Goal: Task Accomplishment & Management: Use online tool/utility

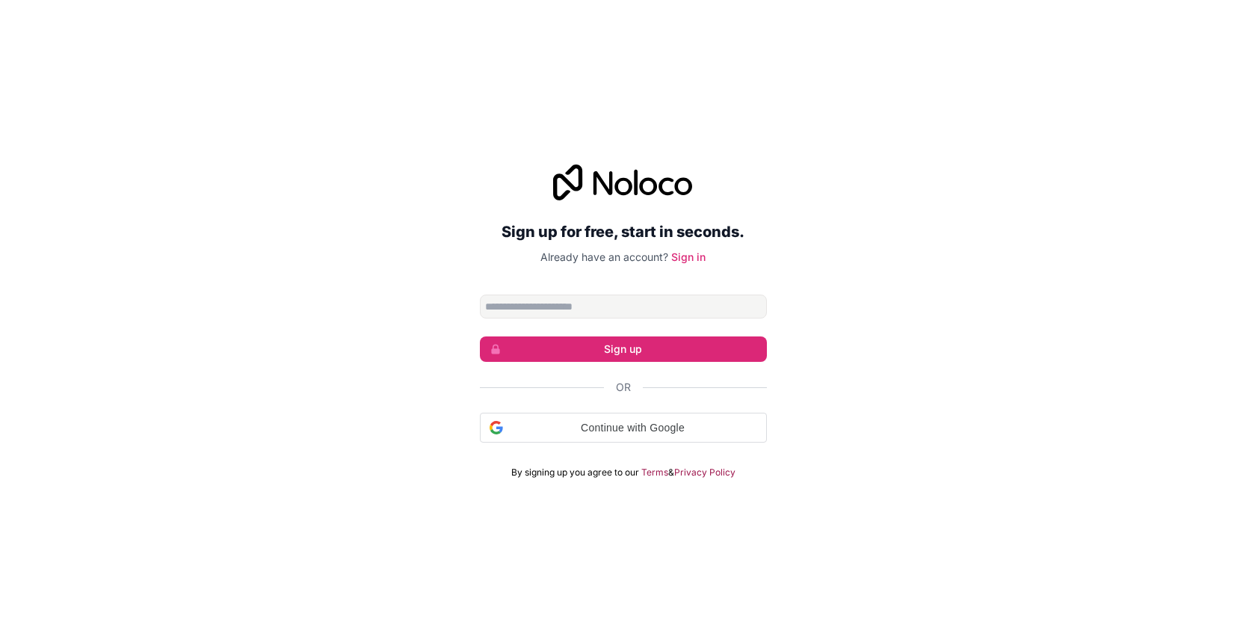
click at [508, 262] on p "Already have an account? Sign in" at bounding box center [623, 257] width 287 height 15
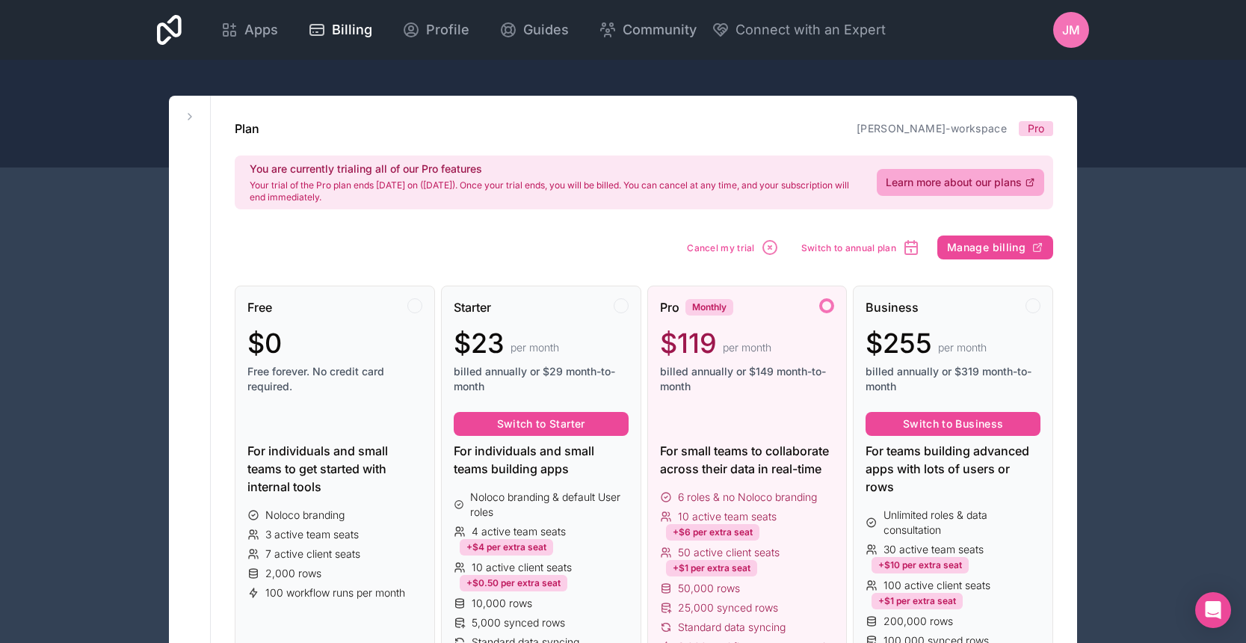
click at [822, 310] on div at bounding box center [826, 305] width 15 height 15
click at [290, 40] on link "Apps" at bounding box center [249, 29] width 81 height 33
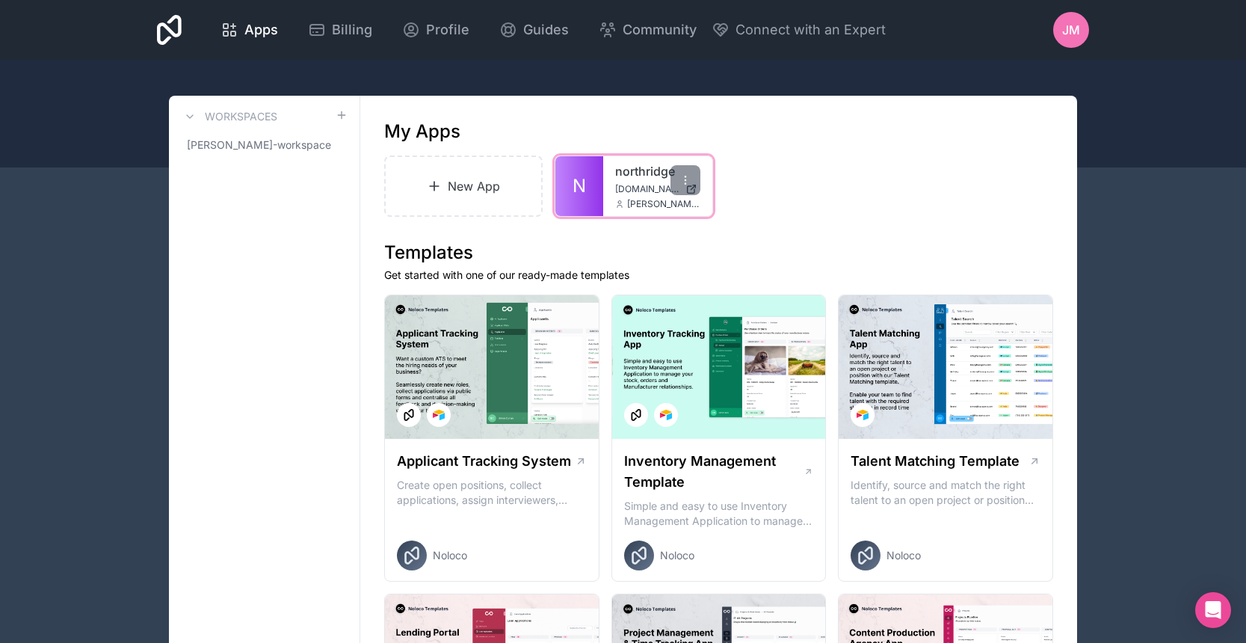
click at [620, 184] on span "northridge.noloco.co" at bounding box center [647, 189] width 64 height 12
click at [296, 150] on span "jonson-miller-workspace" at bounding box center [255, 145] width 137 height 15
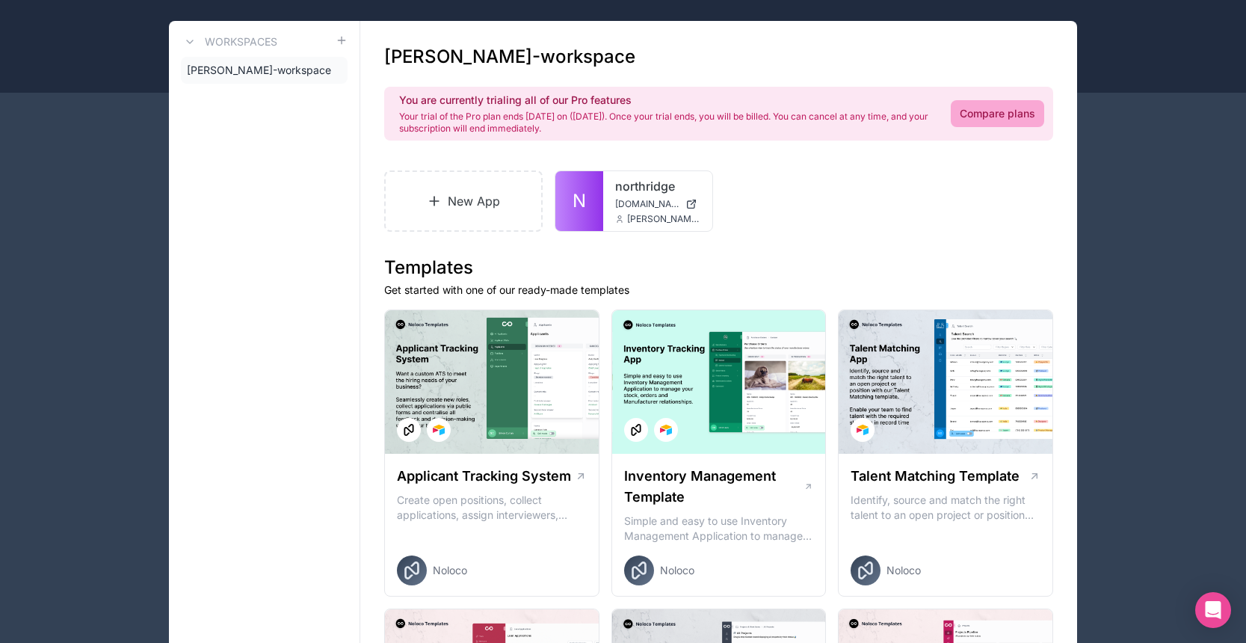
scroll to position [77, 0]
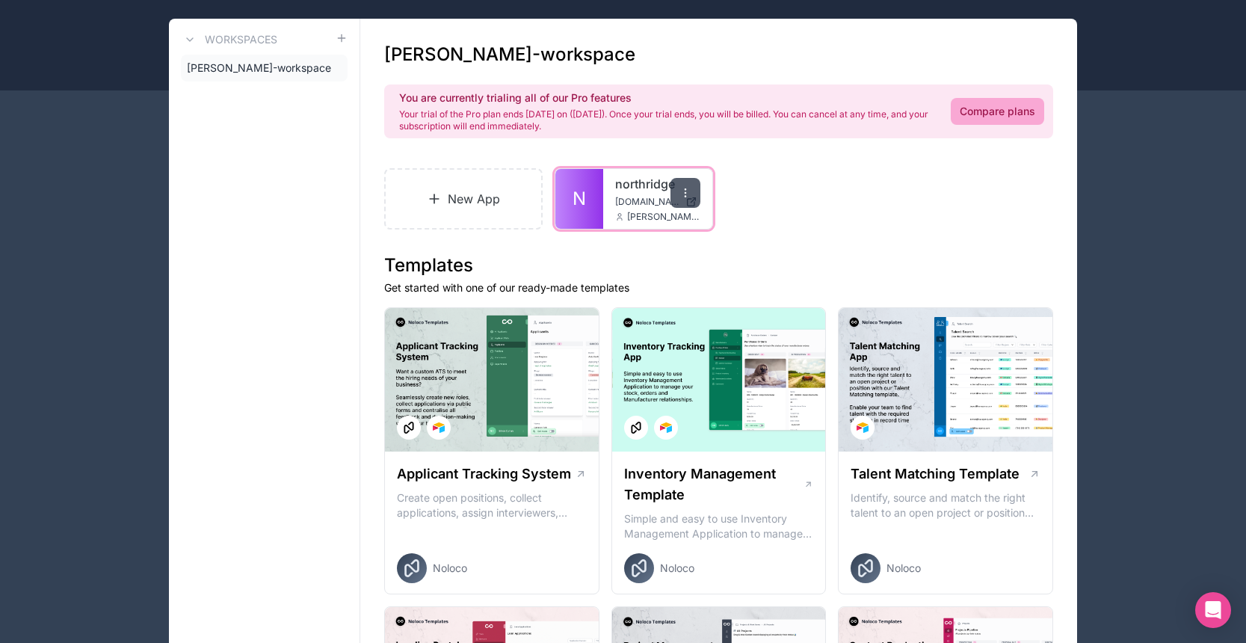
click at [686, 197] on icon at bounding box center [686, 193] width 12 height 12
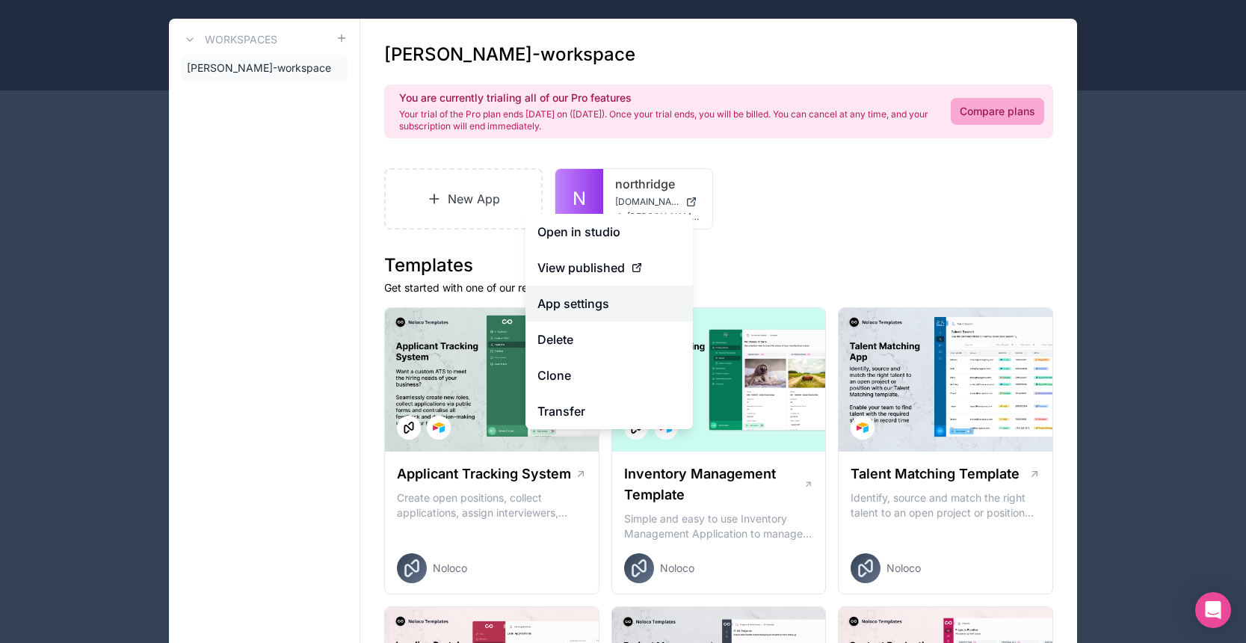
click at [595, 303] on link "App settings" at bounding box center [609, 304] width 167 height 36
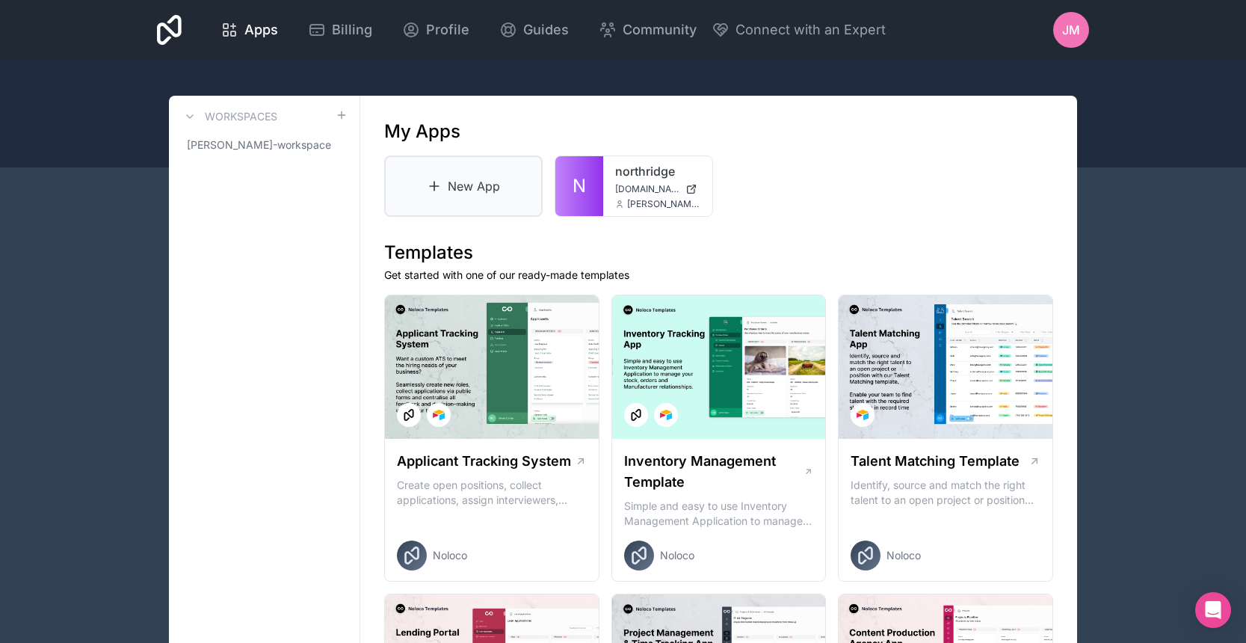
click at [476, 186] on link "New App" at bounding box center [463, 186] width 159 height 61
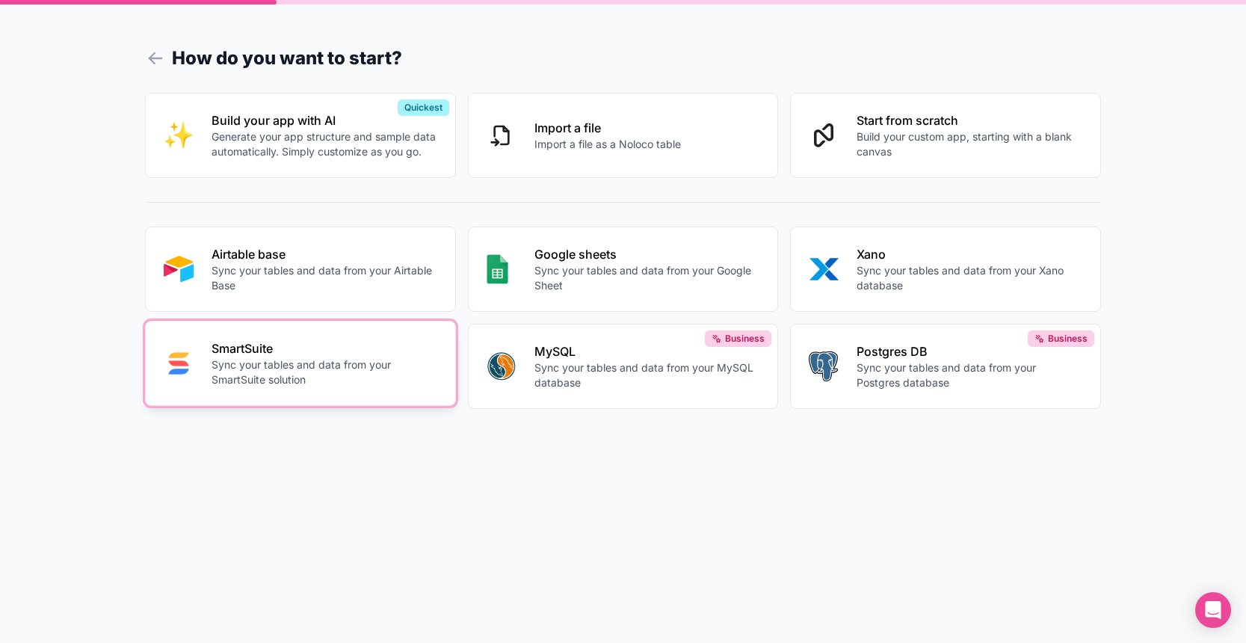
click at [359, 351] on p "SmartSuite" at bounding box center [325, 348] width 226 height 18
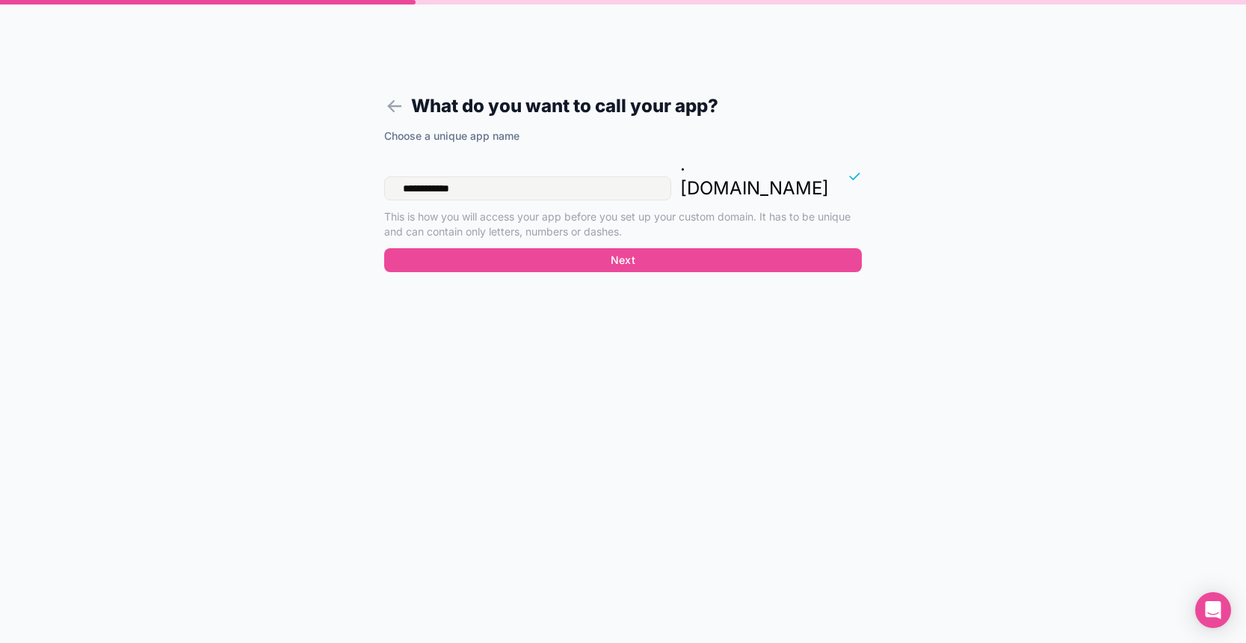
click at [498, 176] on input "**********" at bounding box center [527, 188] width 287 height 24
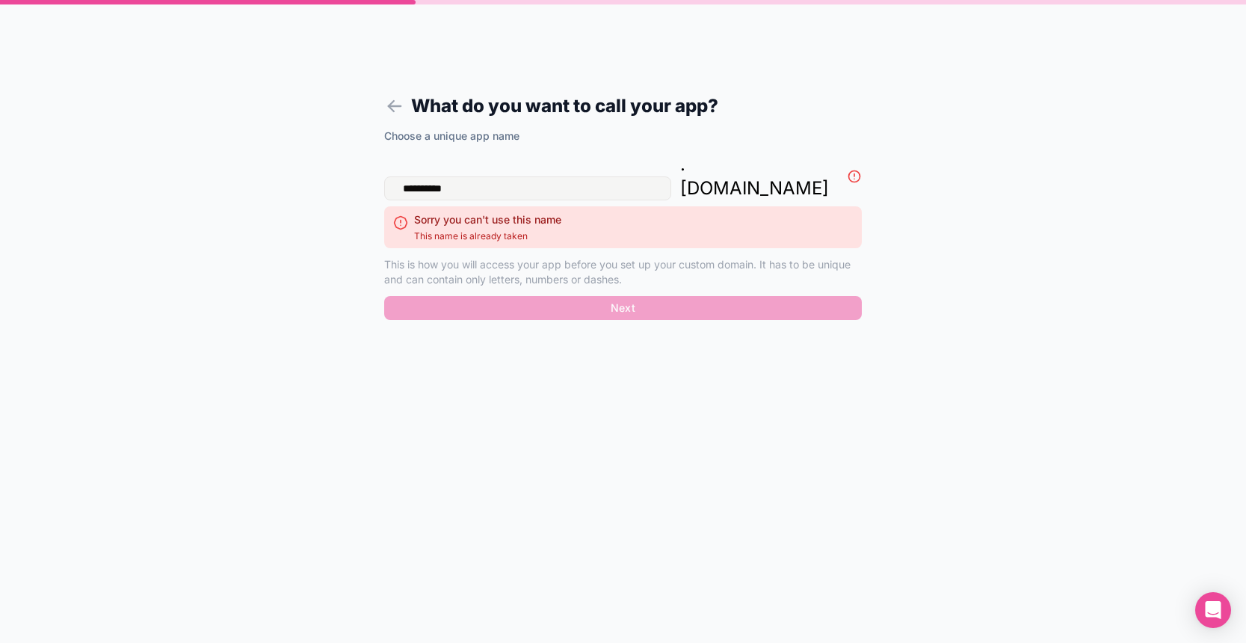
type input "**********"
drag, startPoint x: 498, startPoint y: 163, endPoint x: 401, endPoint y: 105, distance: 113.0
click at [401, 106] on icon at bounding box center [395, 106] width 12 height 0
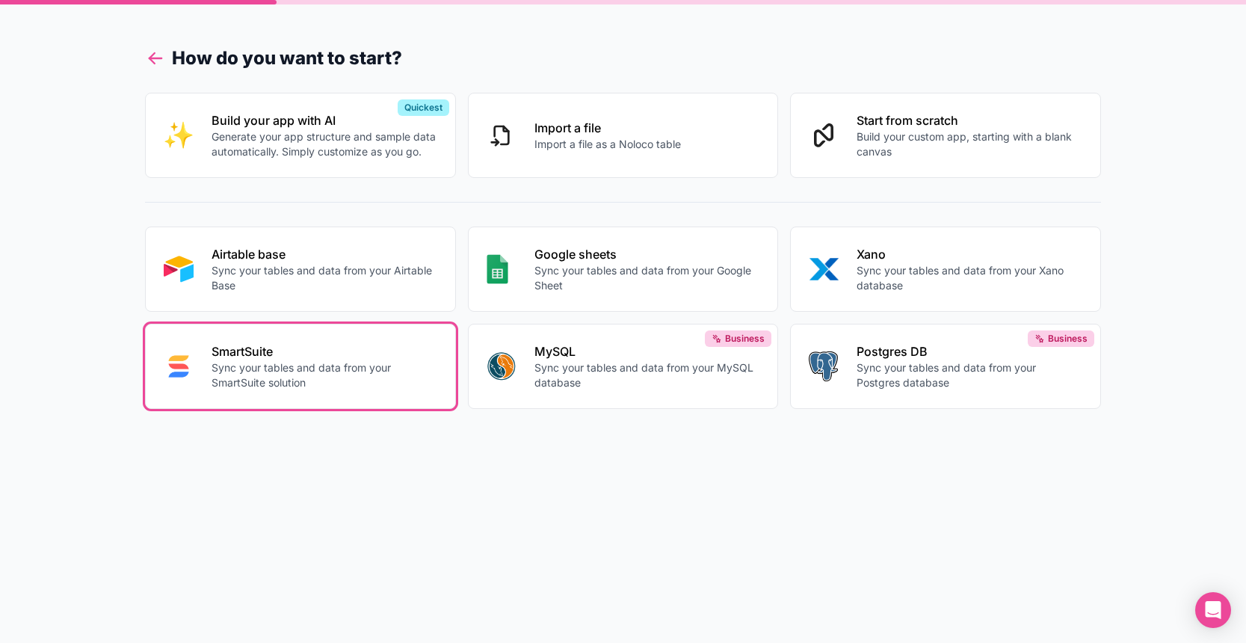
click at [158, 58] on icon at bounding box center [156, 58] width 12 height 0
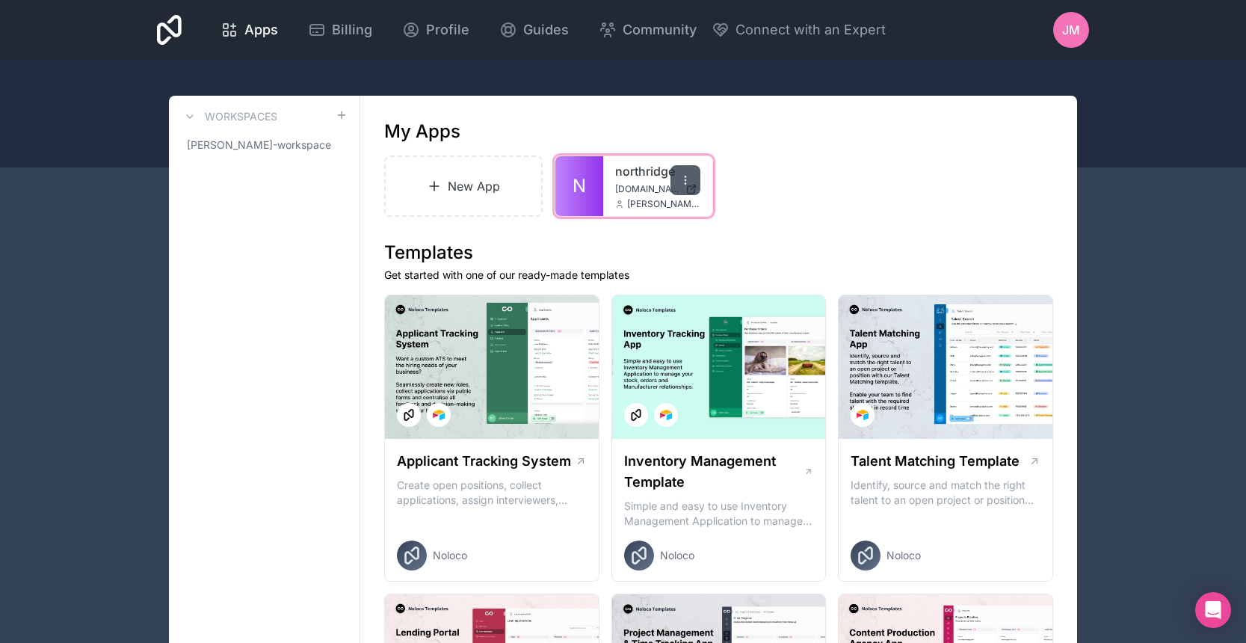
click at [688, 179] on icon at bounding box center [686, 180] width 12 height 12
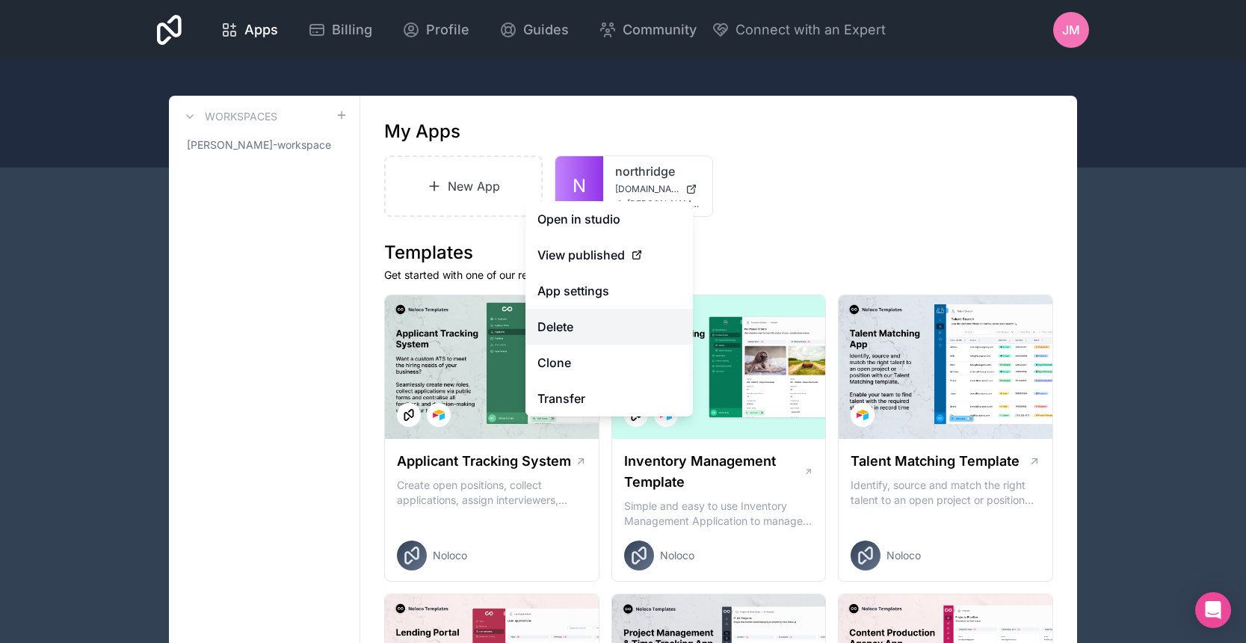
click at [588, 335] on button "Delete" at bounding box center [609, 327] width 167 height 36
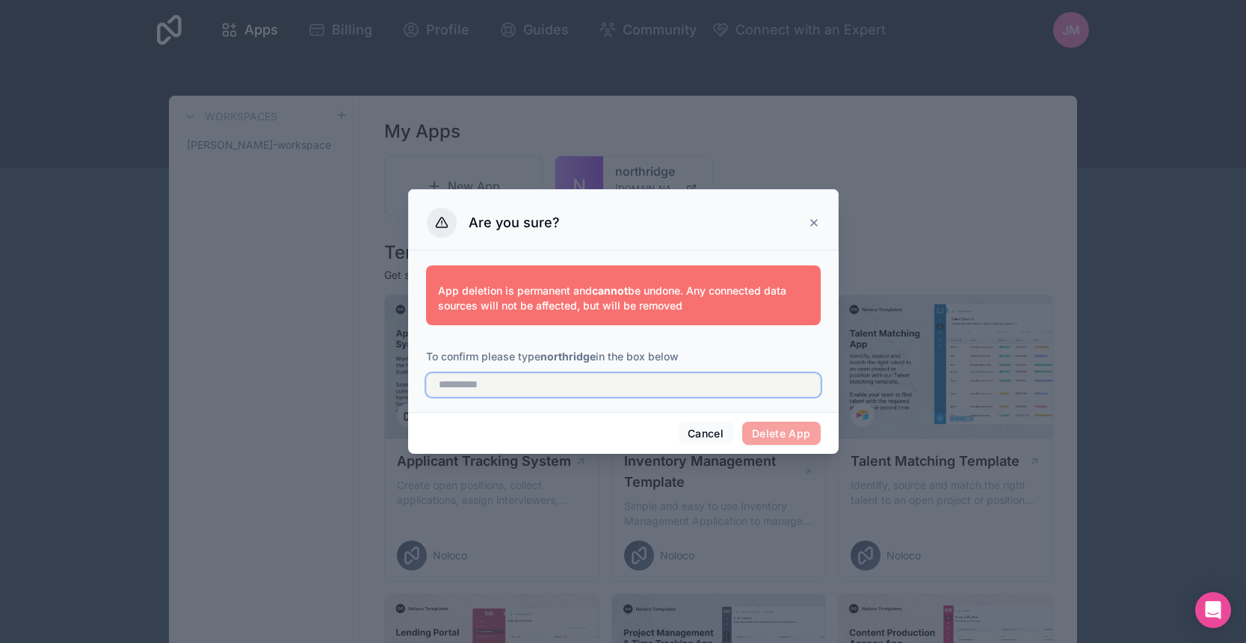
click at [621, 387] on input "text" at bounding box center [623, 385] width 395 height 24
type input "**********"
click at [791, 428] on button "Delete App" at bounding box center [781, 434] width 79 height 24
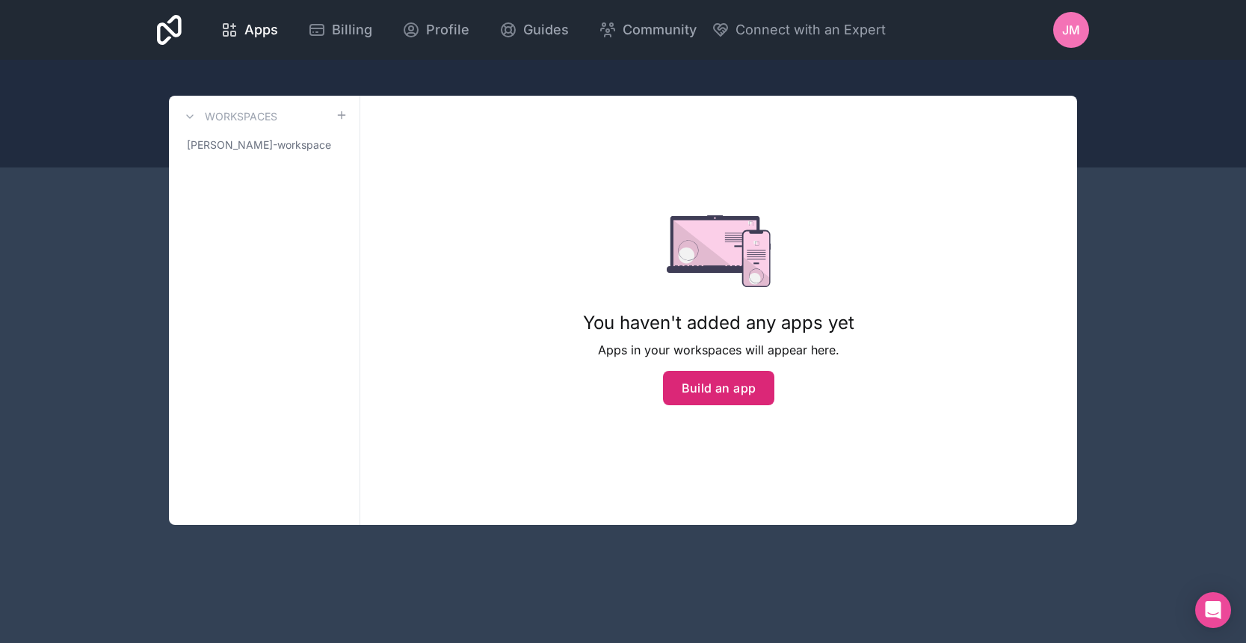
click at [700, 384] on button "Build an app" at bounding box center [719, 388] width 112 height 34
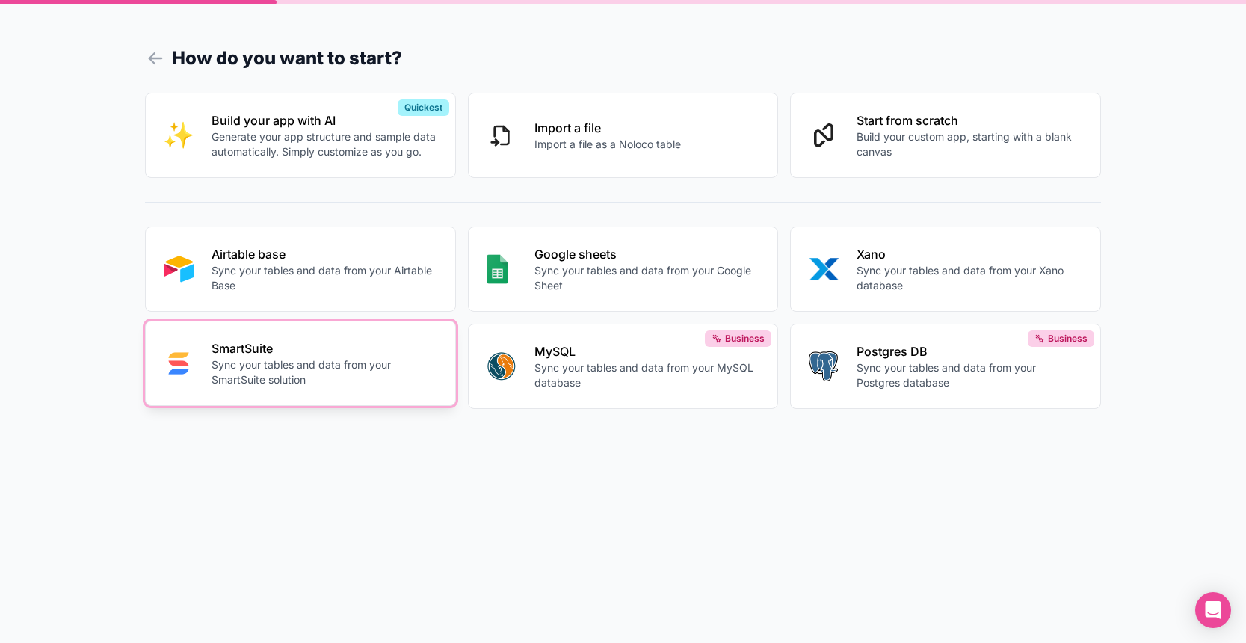
click at [366, 353] on p "SmartSuite" at bounding box center [325, 348] width 226 height 18
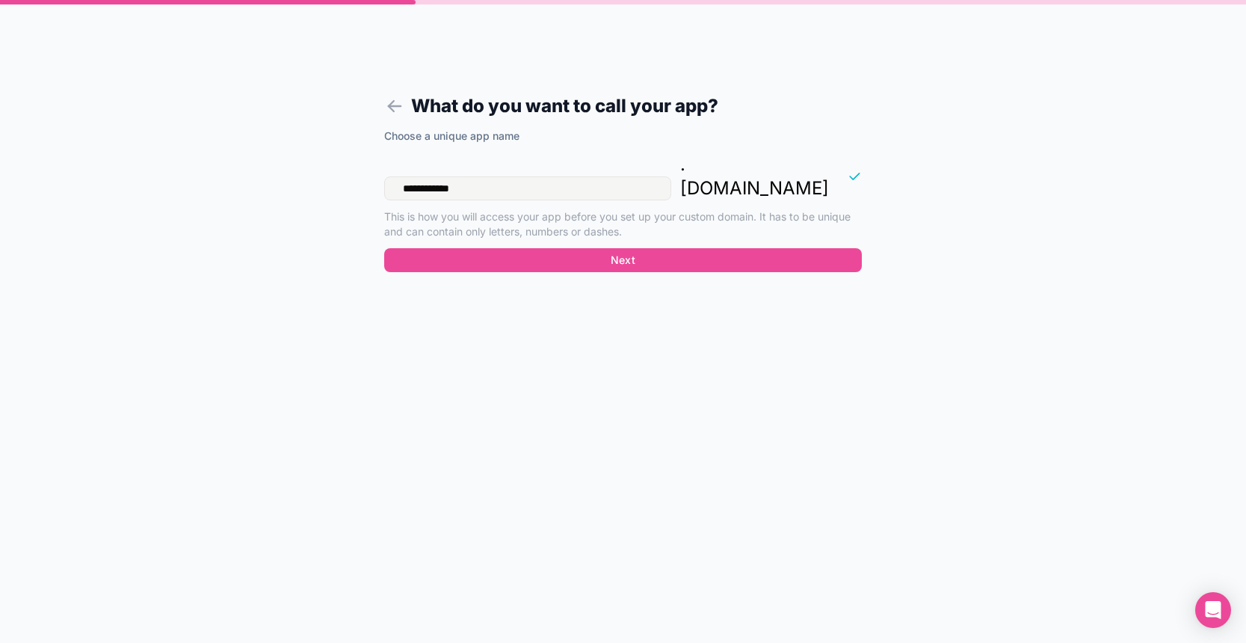
click at [489, 176] on input "**********" at bounding box center [527, 188] width 287 height 24
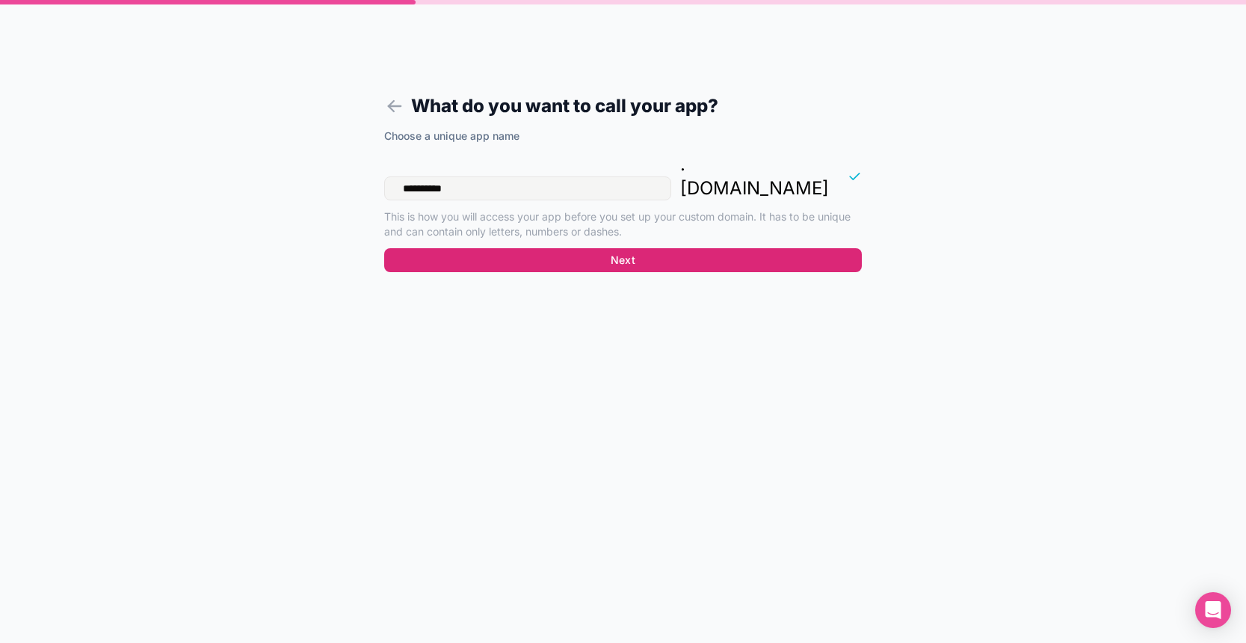
type input "**********"
click at [637, 248] on button "Next" at bounding box center [623, 260] width 478 height 24
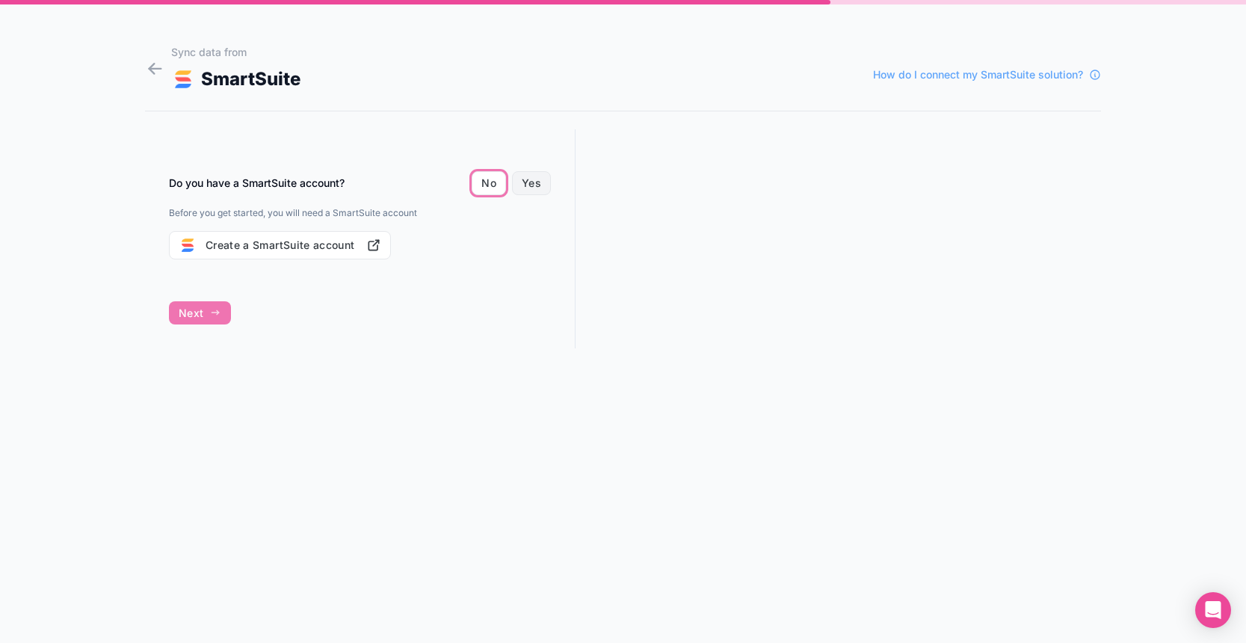
click at [520, 183] on button "Yes" at bounding box center [531, 183] width 39 height 24
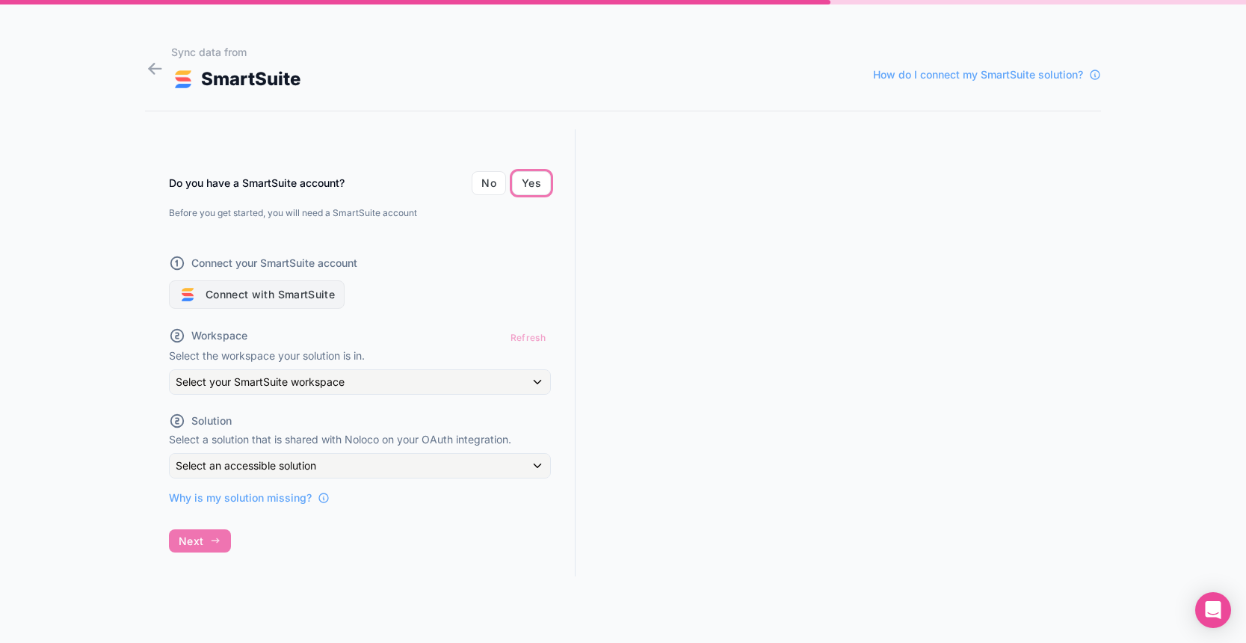
click at [289, 297] on button "Connect with SmartSuite" at bounding box center [257, 294] width 176 height 28
click at [266, 294] on button "Connect with SmartSuite" at bounding box center [257, 294] width 176 height 28
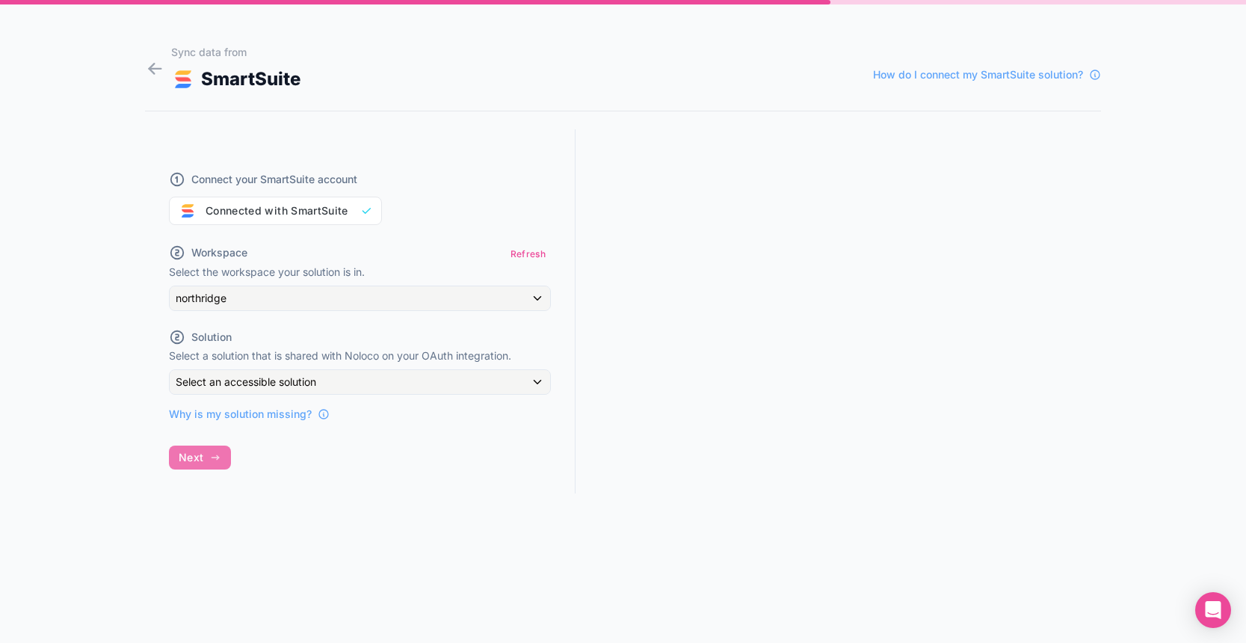
click at [502, 253] on div "Workspace Refresh" at bounding box center [360, 254] width 382 height 22
click at [522, 256] on button "Refresh" at bounding box center [528, 254] width 46 height 22
click at [273, 299] on div "northridge" at bounding box center [360, 298] width 381 height 24
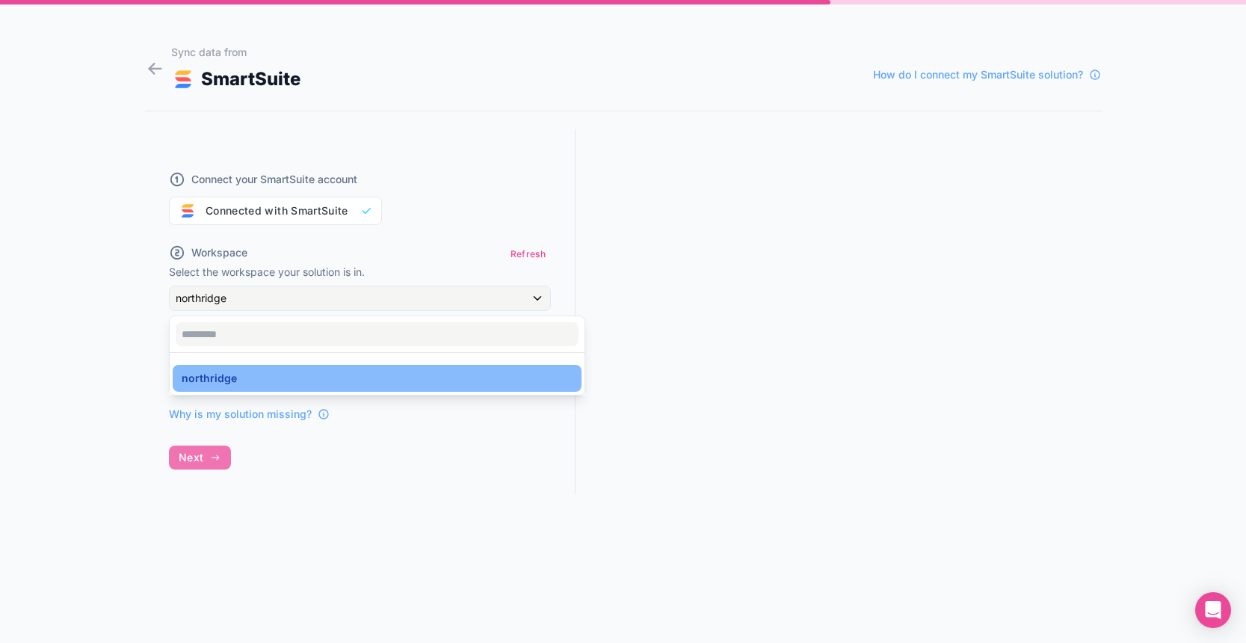
click at [273, 299] on div at bounding box center [623, 321] width 1246 height 643
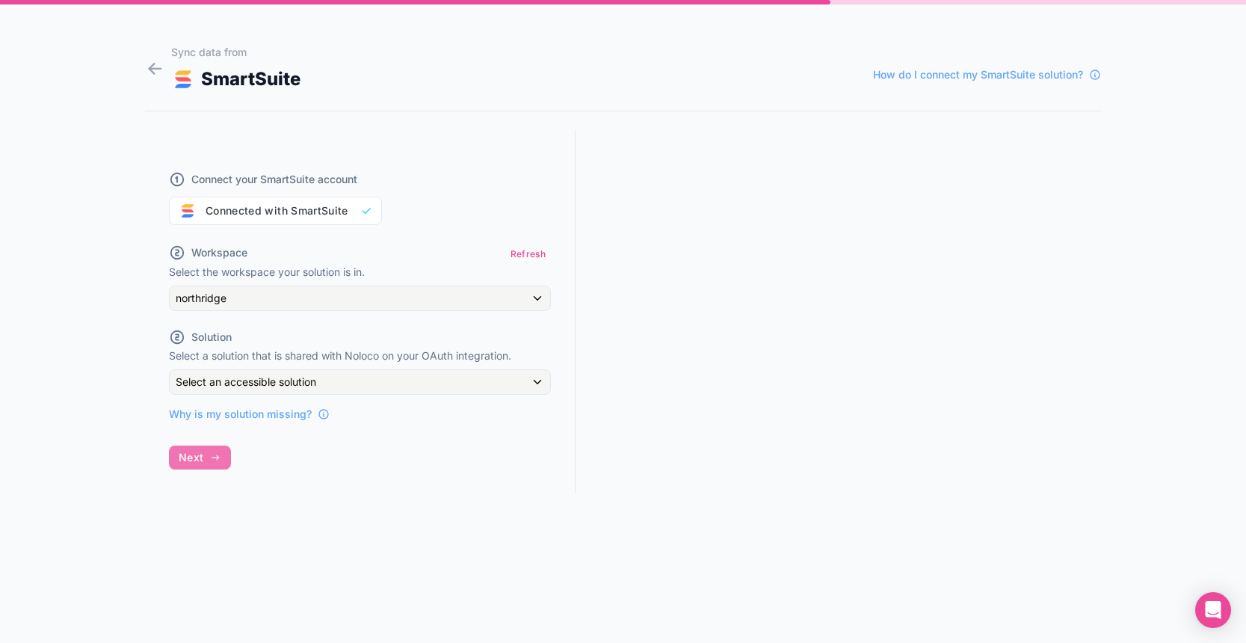
click at [289, 381] on span "Select an accessible solution" at bounding box center [246, 381] width 141 height 13
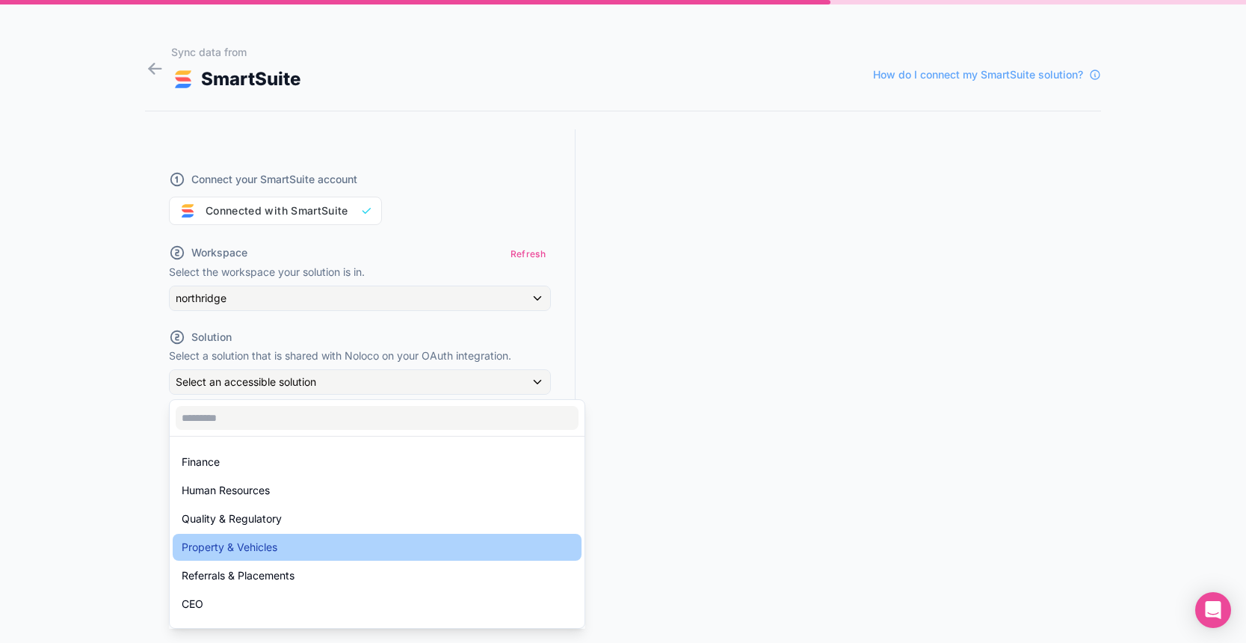
click at [304, 544] on div "Property & Vehicles" at bounding box center [377, 547] width 391 height 18
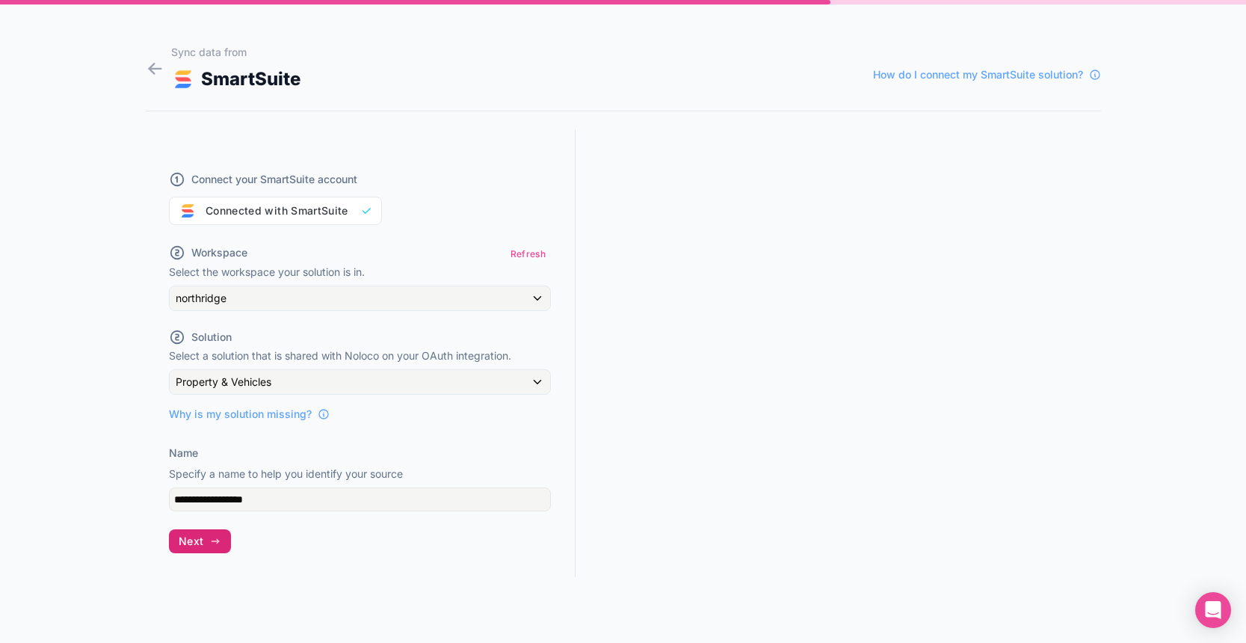
click at [214, 540] on icon "button" at bounding box center [215, 541] width 12 height 12
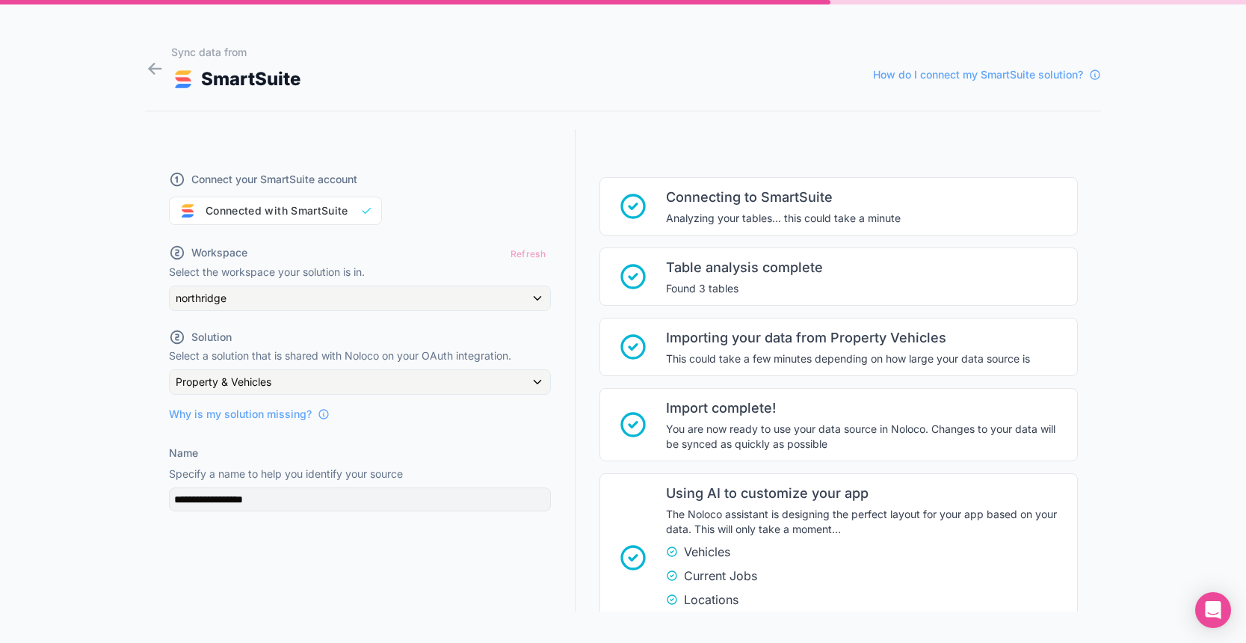
scroll to position [195, 0]
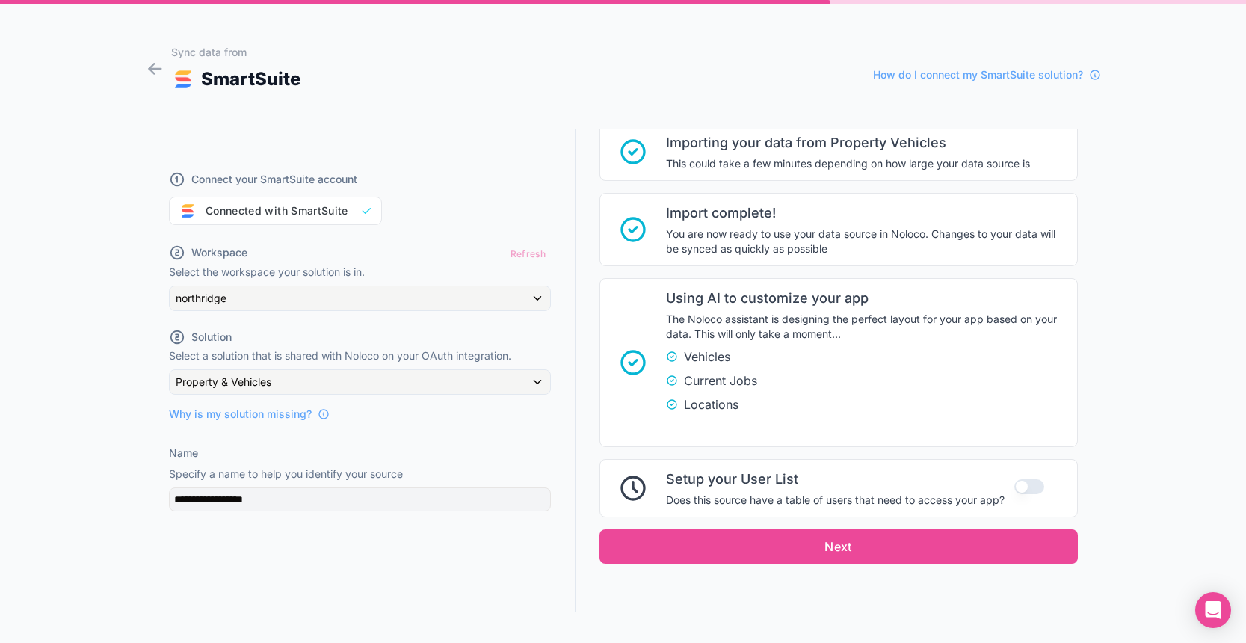
click at [1030, 490] on button "Use setting" at bounding box center [1030, 486] width 30 height 15
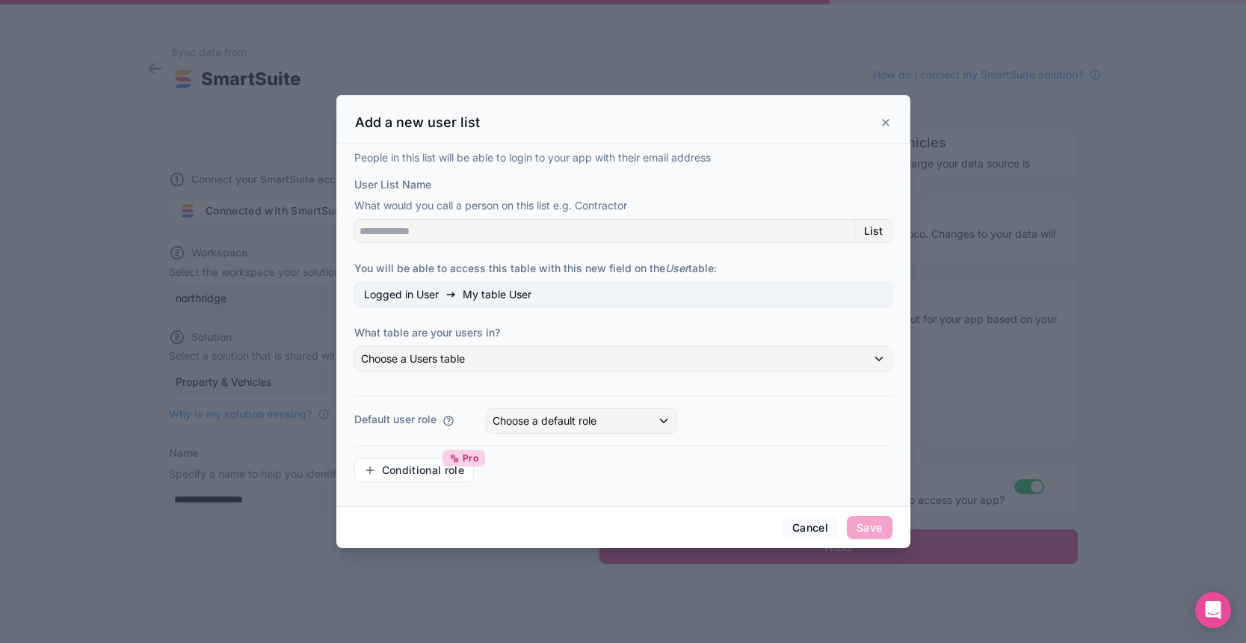
click at [559, 366] on div "Choose a Users table" at bounding box center [623, 359] width 537 height 24
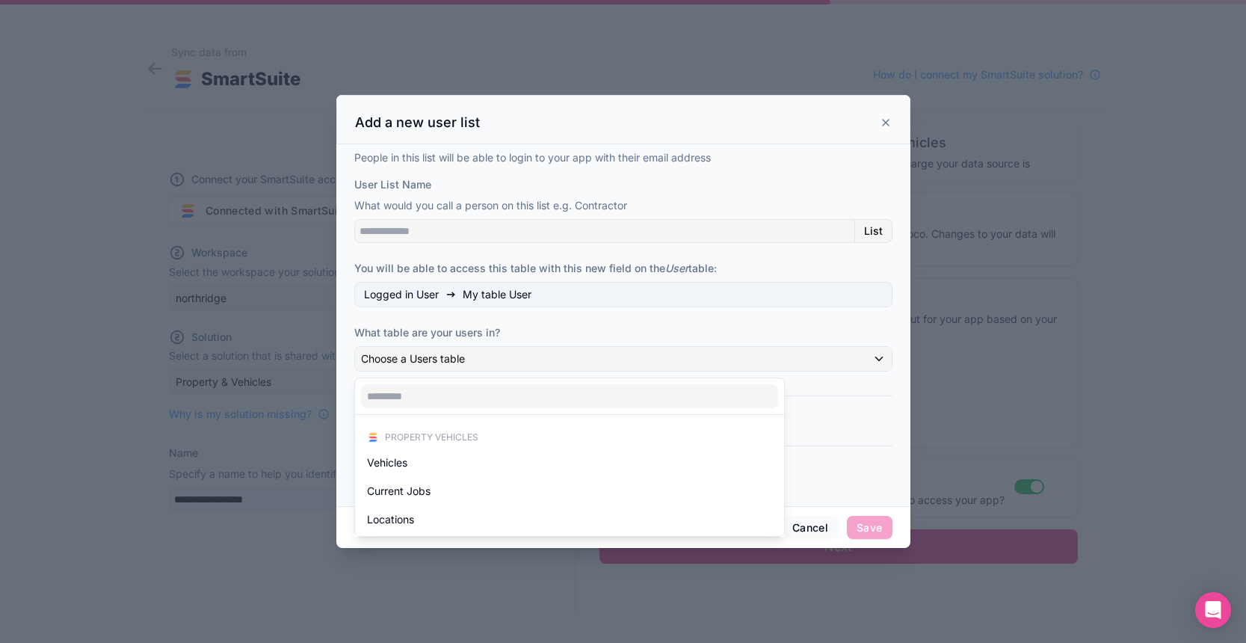
scroll to position [0, 0]
click at [619, 343] on div at bounding box center [623, 321] width 574 height 453
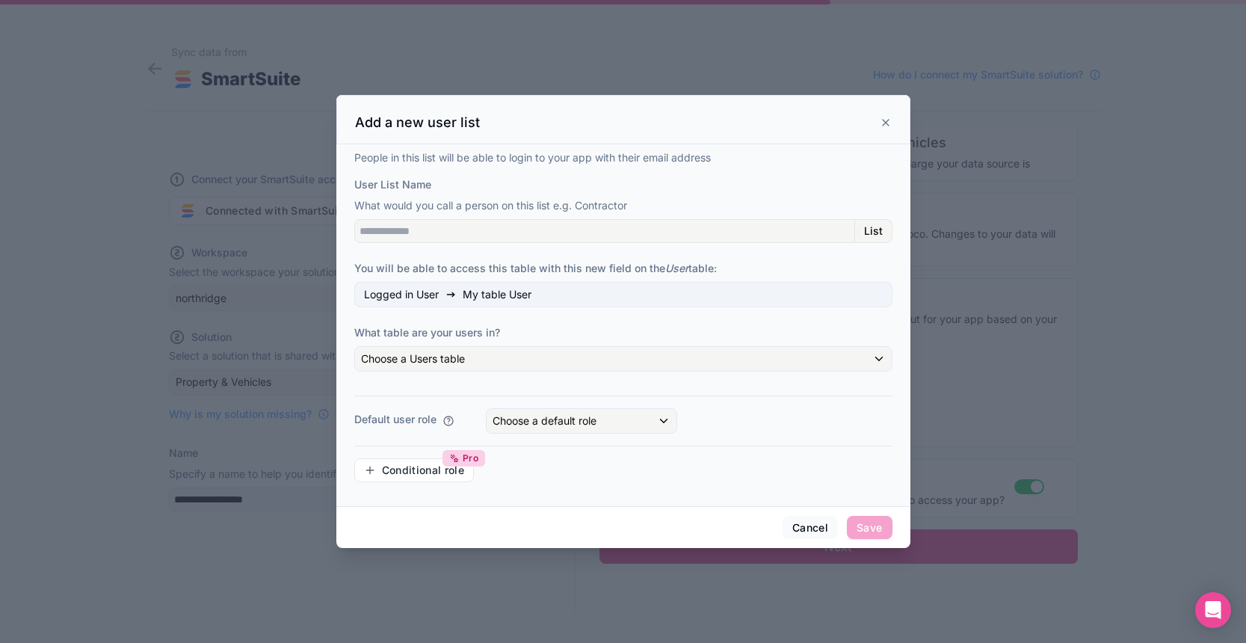
click at [597, 423] on span "Choose a default role" at bounding box center [545, 420] width 104 height 13
click at [597, 423] on div at bounding box center [623, 321] width 574 height 453
click at [705, 420] on div "Default user role Choose a default role" at bounding box center [623, 420] width 538 height 25
drag, startPoint x: 758, startPoint y: 230, endPoint x: 833, endPoint y: 231, distance: 74.8
click at [758, 230] on input "User List Name" at bounding box center [604, 231] width 501 height 24
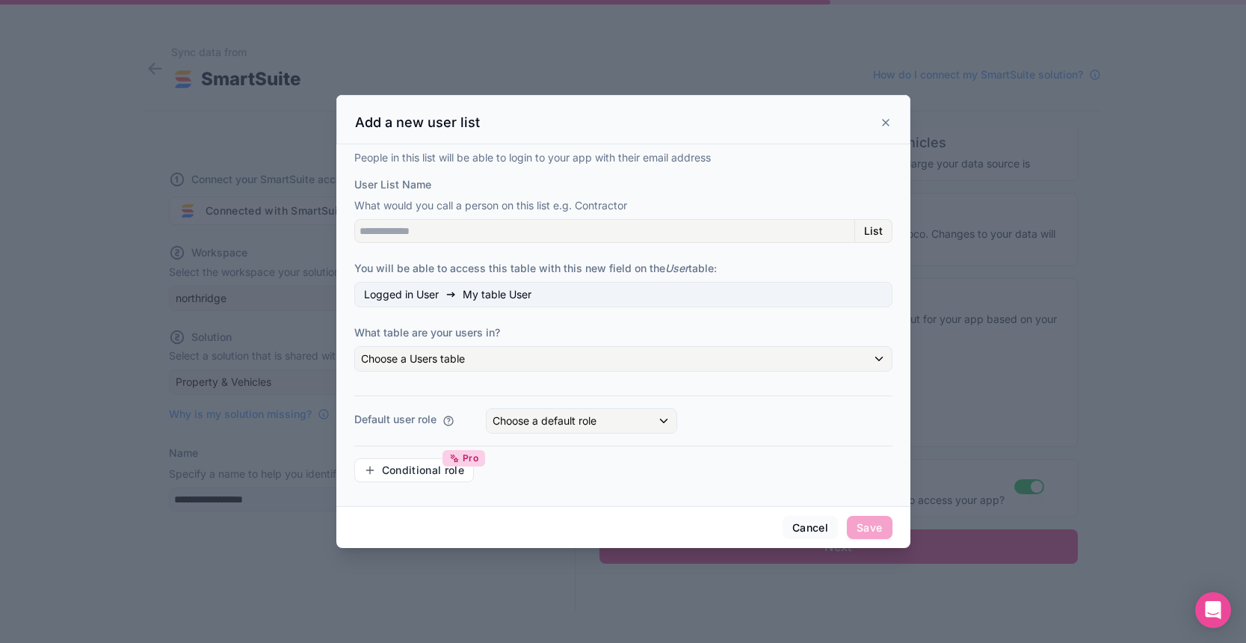
click at [866, 228] on span "List" at bounding box center [873, 230] width 19 height 13
click at [891, 120] on icon at bounding box center [886, 123] width 12 height 12
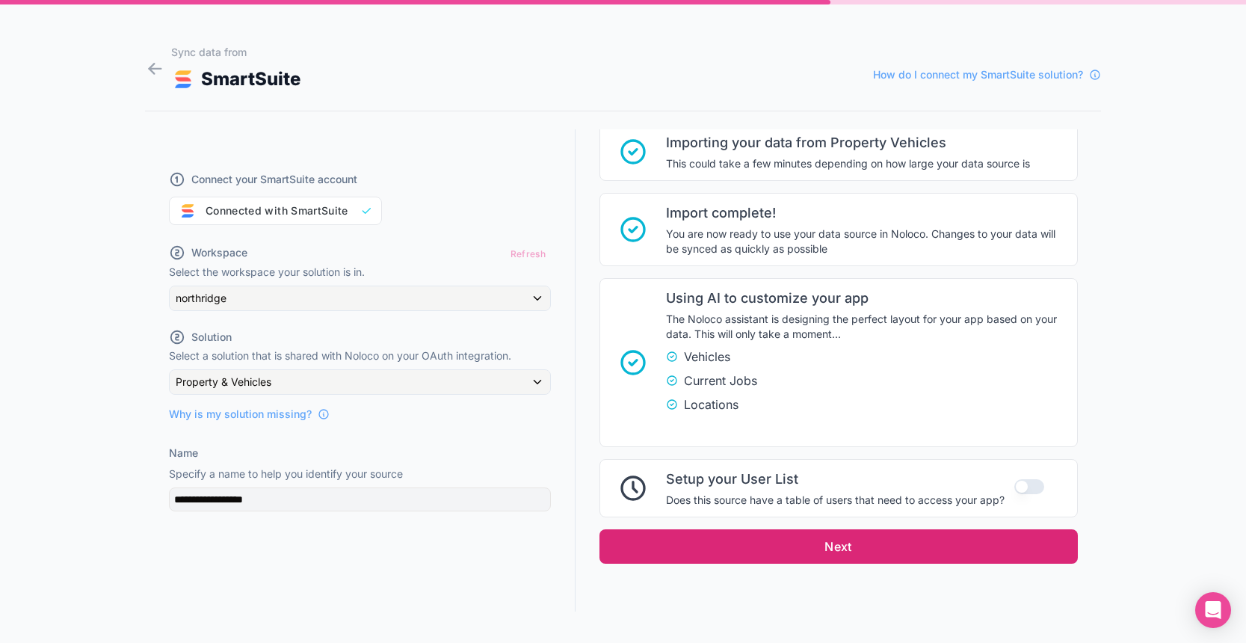
click at [887, 563] on button "Next" at bounding box center [839, 546] width 479 height 34
